Goal: Communication & Community: Share content

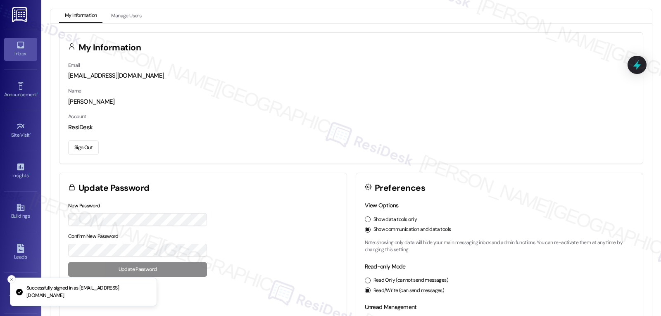
click at [15, 51] on div "Inbox" at bounding box center [20, 54] width 41 height 8
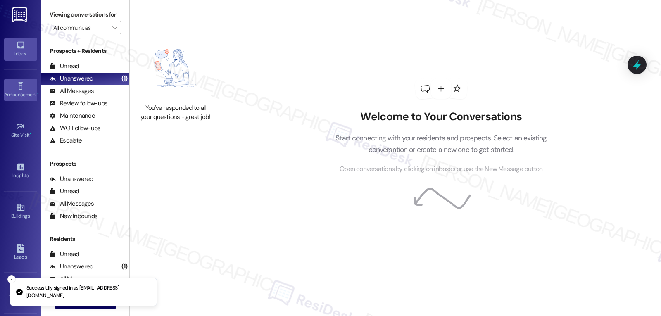
click at [12, 91] on div "Announcement •" at bounding box center [20, 95] width 41 height 8
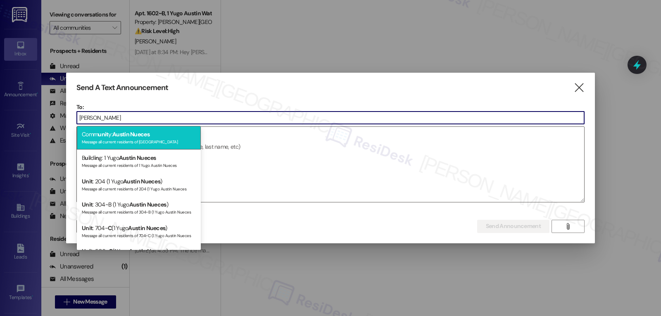
type input "[PERSON_NAME]"
click at [153, 138] on div "Message all current residents of [GEOGRAPHIC_DATA]" at bounding box center [139, 141] width 114 height 7
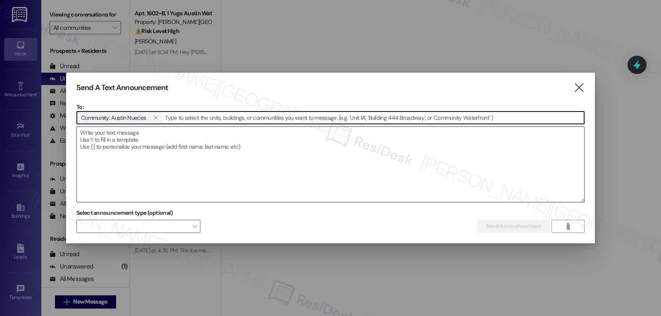
click at [212, 151] on textarea at bounding box center [331, 164] width 508 height 75
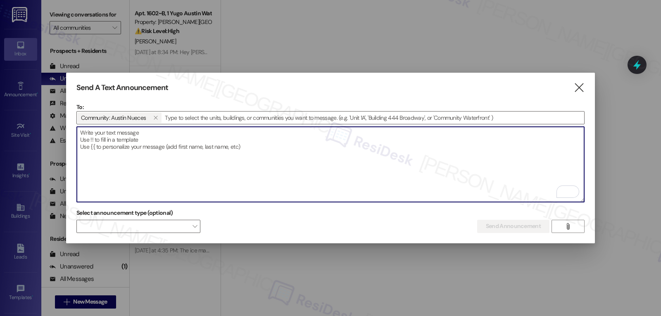
click at [186, 140] on textarea "To enrich screen reader interactions, please activate Accessibility in Grammarl…" at bounding box center [331, 164] width 508 height 75
click at [107, 172] on textarea "To enrich screen reader interactions, please activate Accessibility in Grammarl…" at bounding box center [331, 164] width 508 height 75
paste textarea "Hi [Community Name] residents, Just a quick heads up—there will be some filming…"
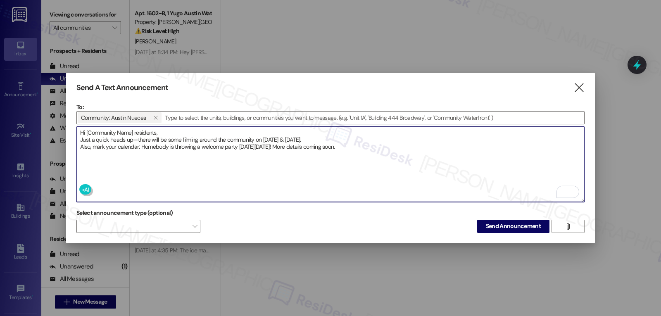
drag, startPoint x: 86, startPoint y: 131, endPoint x: 135, endPoint y: 128, distance: 48.4
click at [135, 128] on textarea "Hi [Community Name] residents, Just a quick heads up—there will be some filming…" at bounding box center [331, 164] width 508 height 75
type textarea "Hi Austin Nueces residents, Just a quick heads up—there will be some filming ar…"
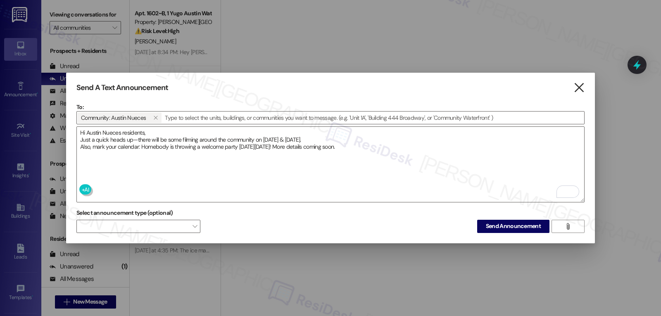
click at [584, 87] on icon "" at bounding box center [579, 87] width 11 height 9
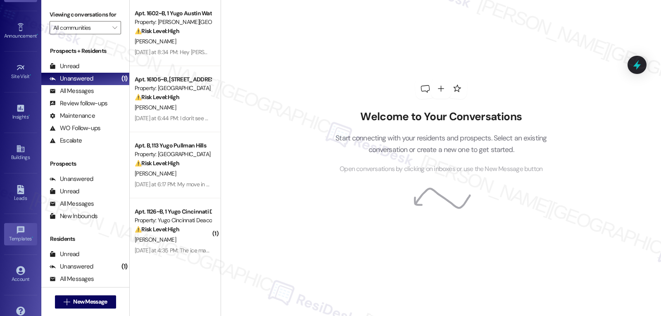
scroll to position [78, 0]
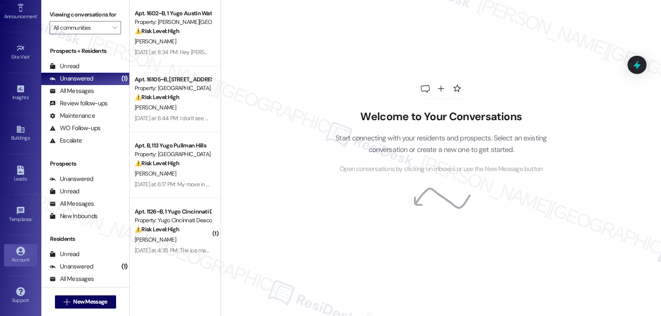
click at [22, 256] on div "Account" at bounding box center [20, 260] width 41 height 8
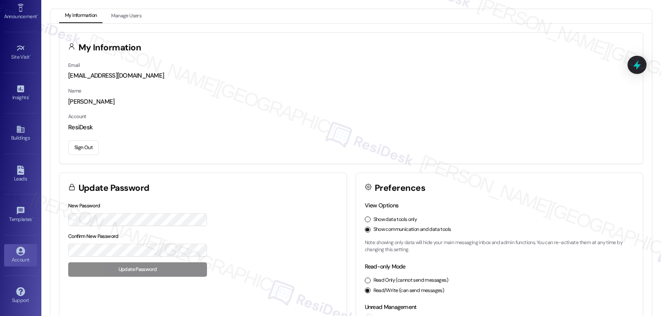
click at [91, 151] on button "Sign Out" at bounding box center [83, 148] width 31 height 14
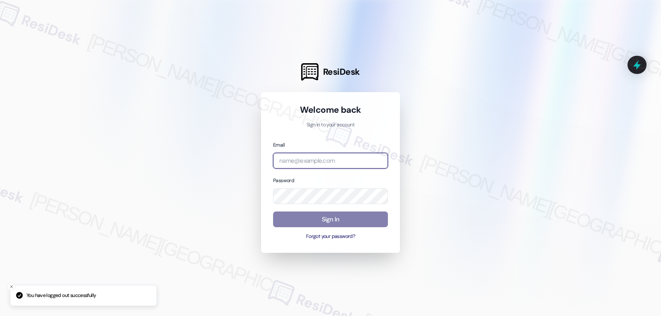
click at [360, 161] on input "email" at bounding box center [330, 161] width 115 height 16
click at [348, 160] on input "email" at bounding box center [330, 161] width 115 height 16
paste input "[EMAIL_ADDRESS][DOMAIN_NAME]"
type input "[EMAIL_ADDRESS][DOMAIN_NAME]"
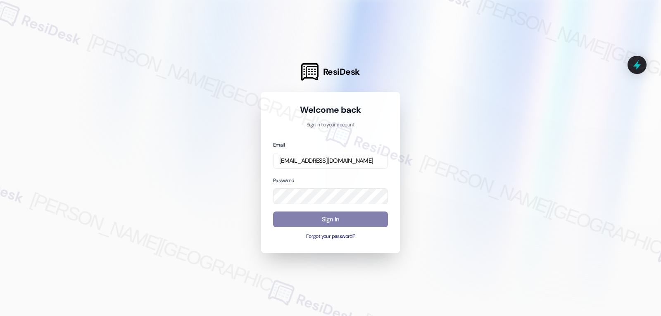
scroll to position [0, 0]
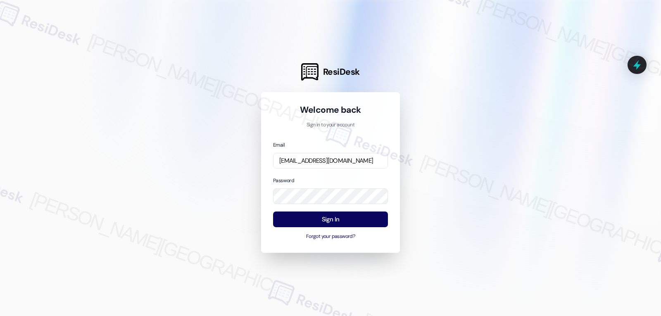
click at [197, 141] on div at bounding box center [330, 158] width 661 height 316
click at [322, 215] on button "Sign In" at bounding box center [330, 220] width 115 height 16
